Goal: Entertainment & Leisure: Browse casually

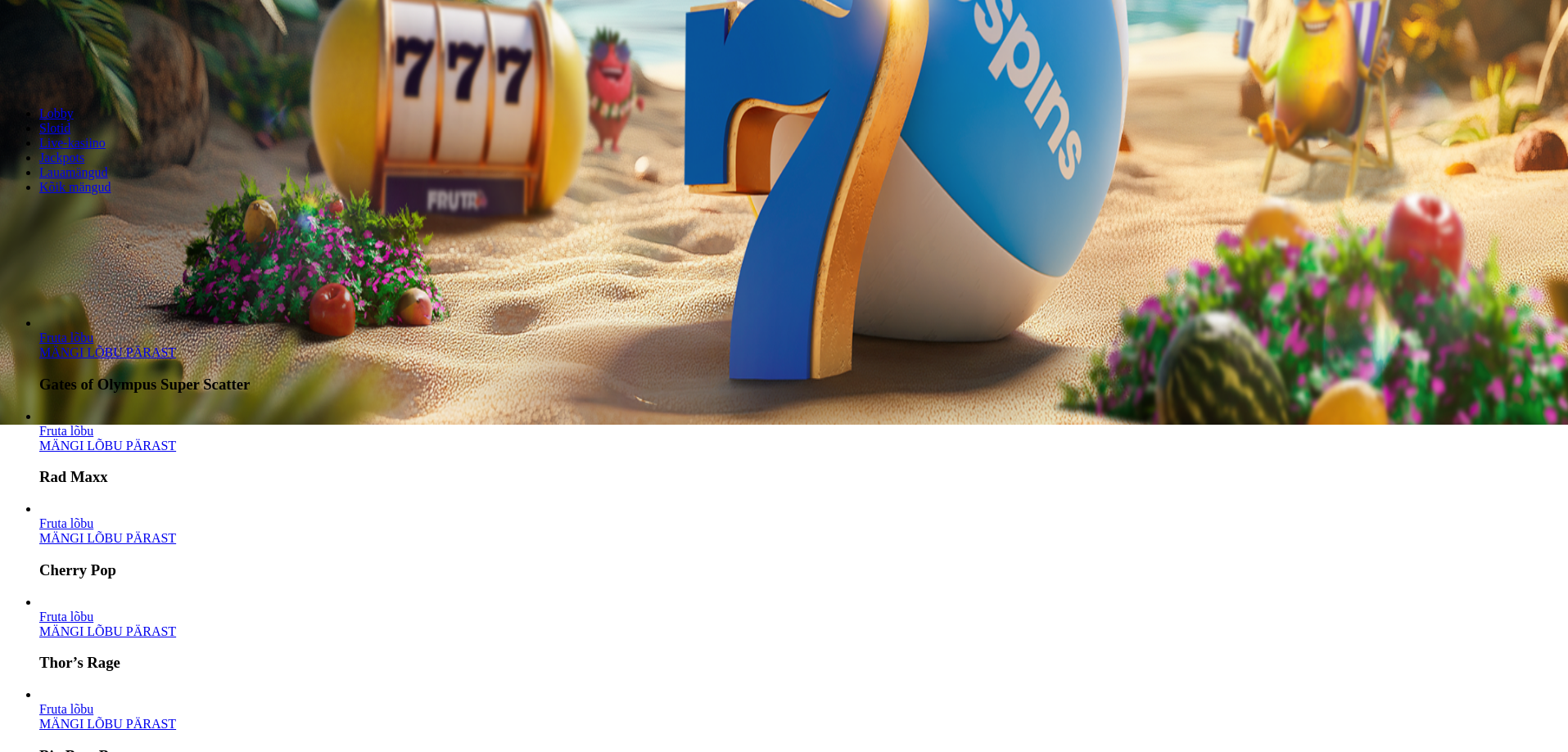
click at [176, 359] on link "MÄNGI LÕBU PÄRAST" at bounding box center [107, 352] width 137 height 14
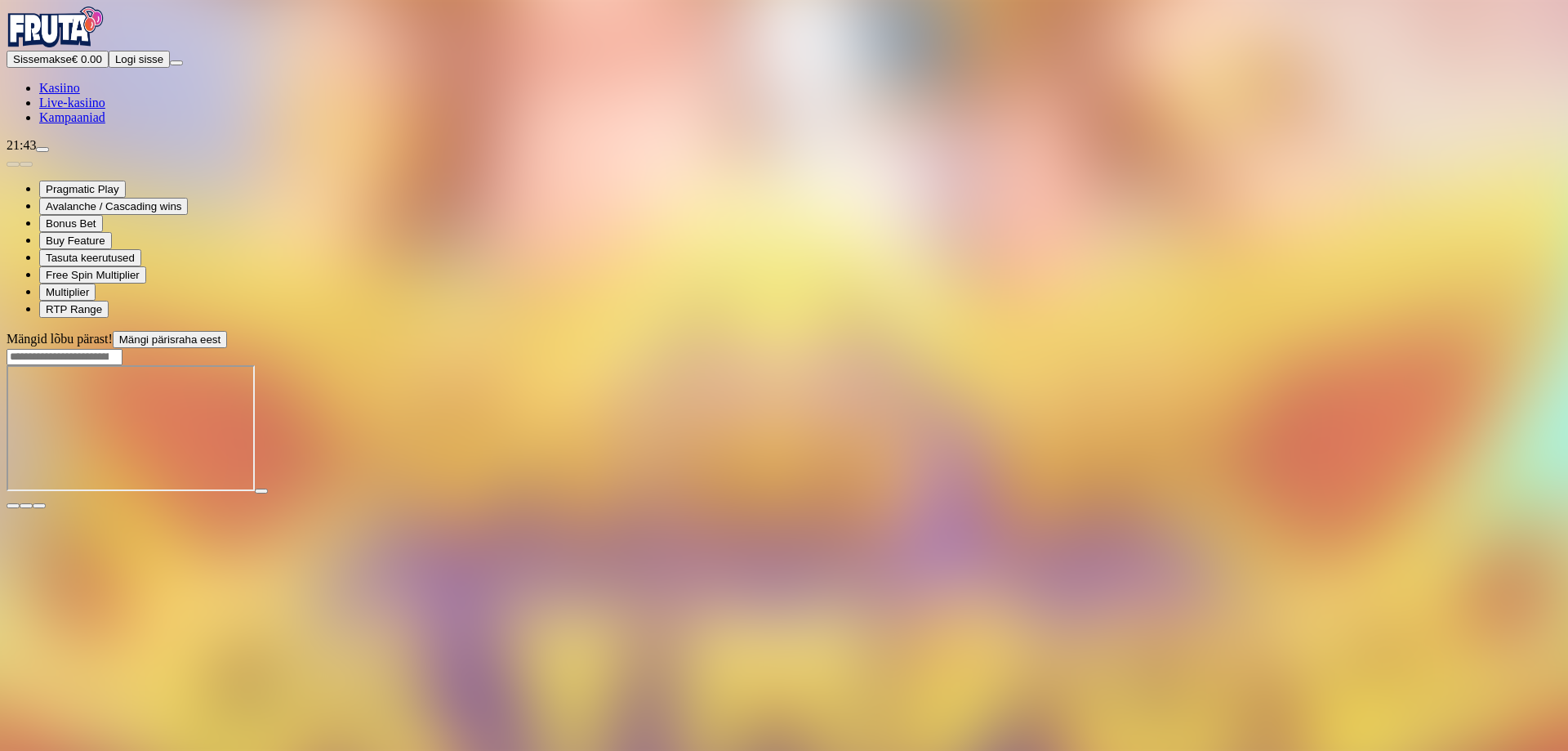
click at [1141, 348] on div at bounding box center [784, 356] width 1555 height 17
drag, startPoint x: 1119, startPoint y: 26, endPoint x: 1156, endPoint y: 20, distance: 37.5
click at [1116, 348] on div at bounding box center [784, 356] width 1555 height 17
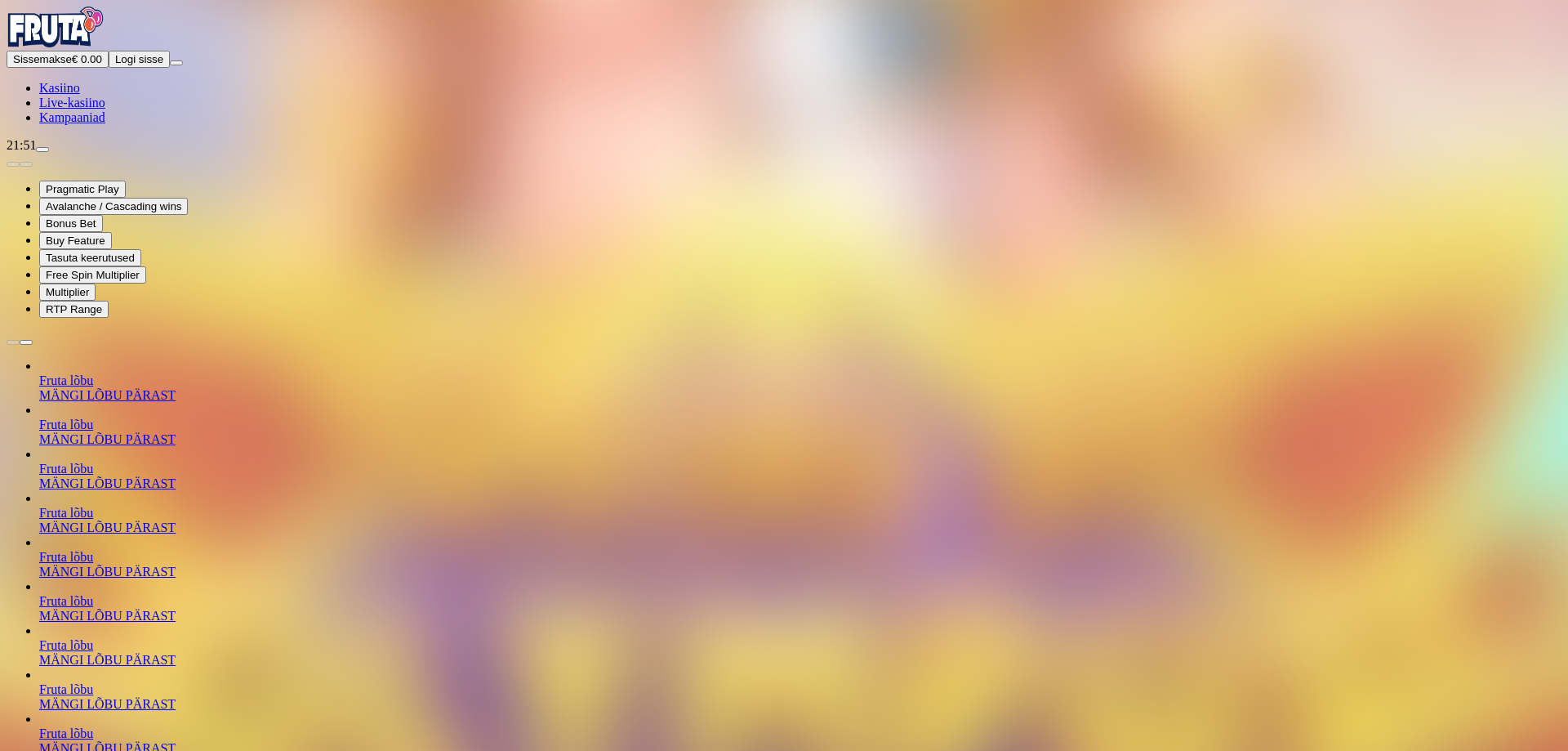
drag, startPoint x: 1080, startPoint y: 645, endPoint x: 1567, endPoint y: 360, distance: 564.3
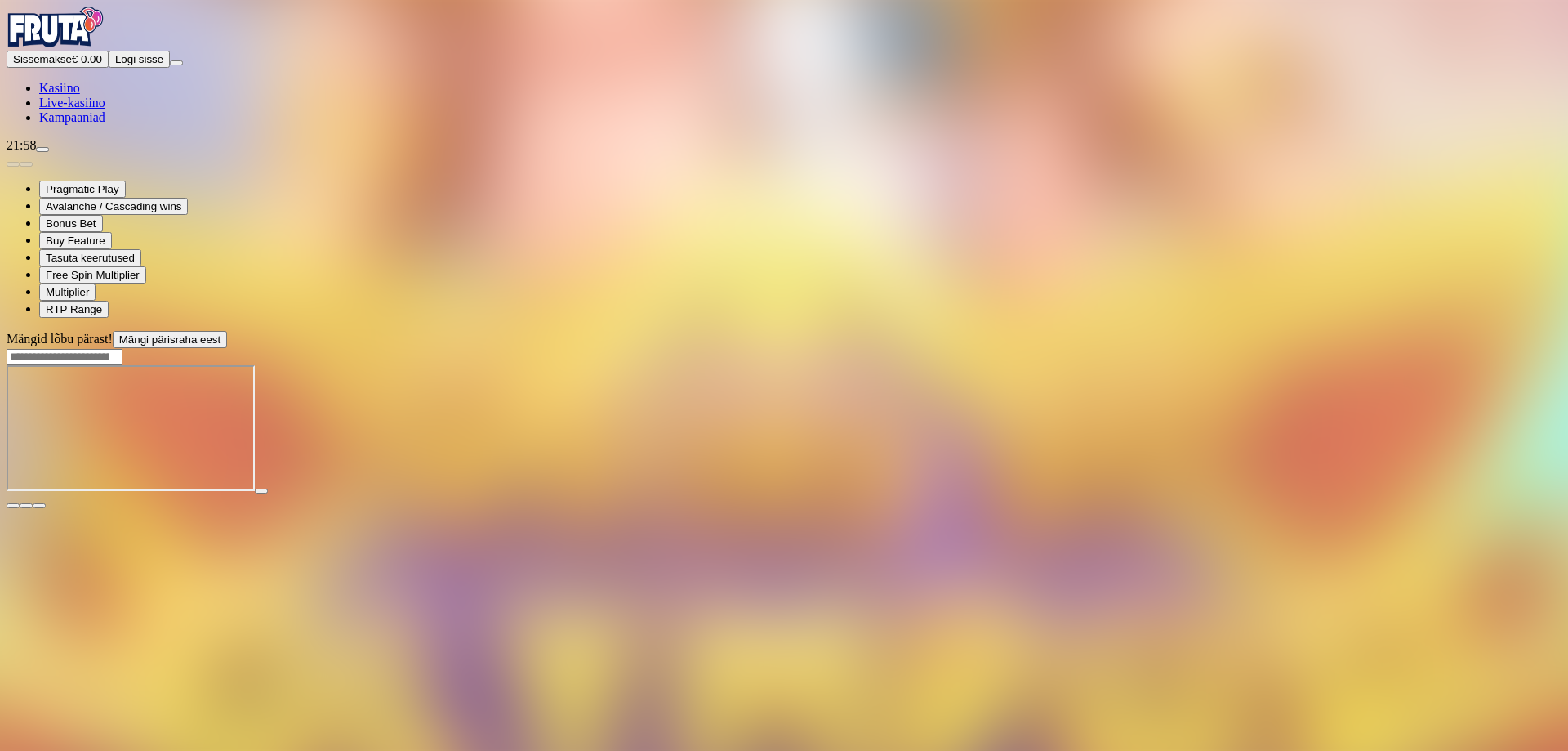
click at [13, 506] on span "close icon" at bounding box center [13, 506] width 0 height 0
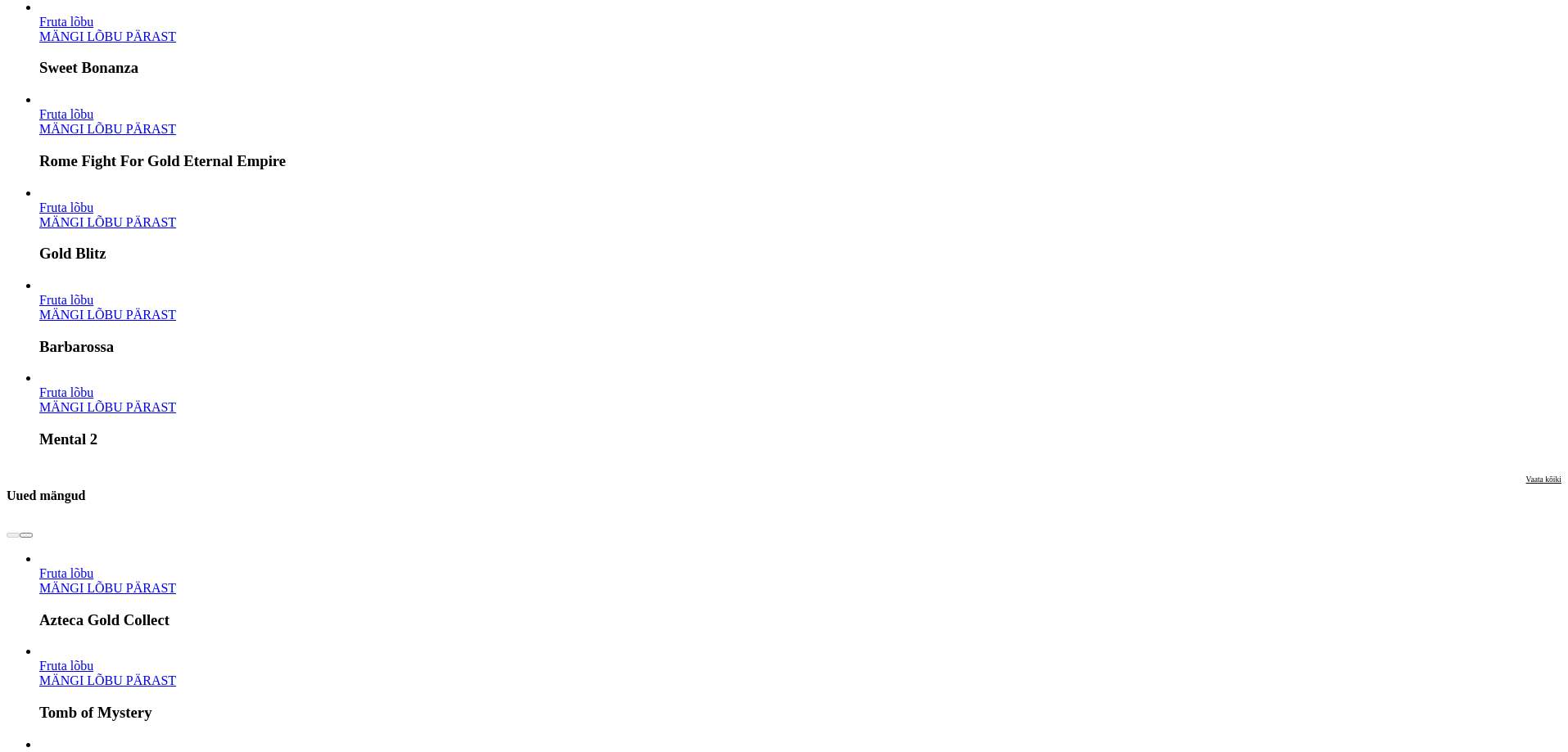
scroll to position [1555, 0]
